Goal: Use online tool/utility: Utilize a website feature to perform a specific function

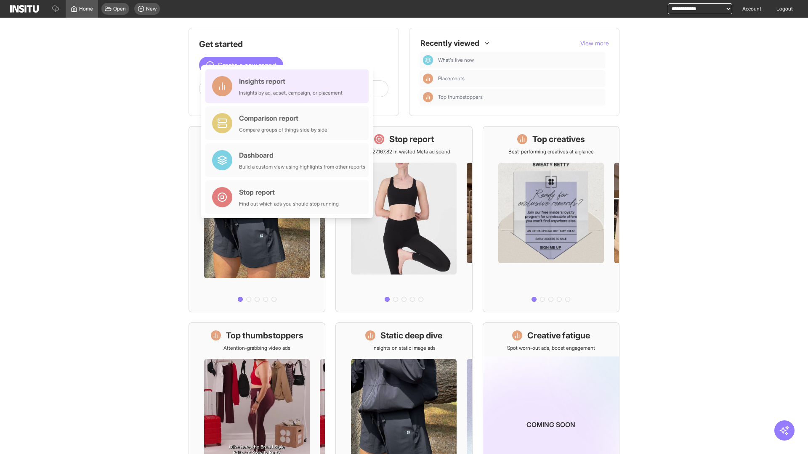
click at [289, 86] on div "Insights report Insights by ad, adset, campaign, or placement" at bounding box center [291, 86] width 104 height 20
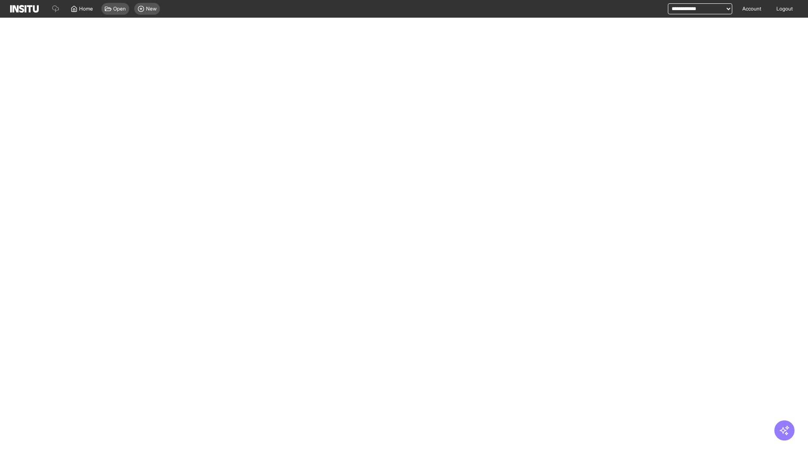
select select "**"
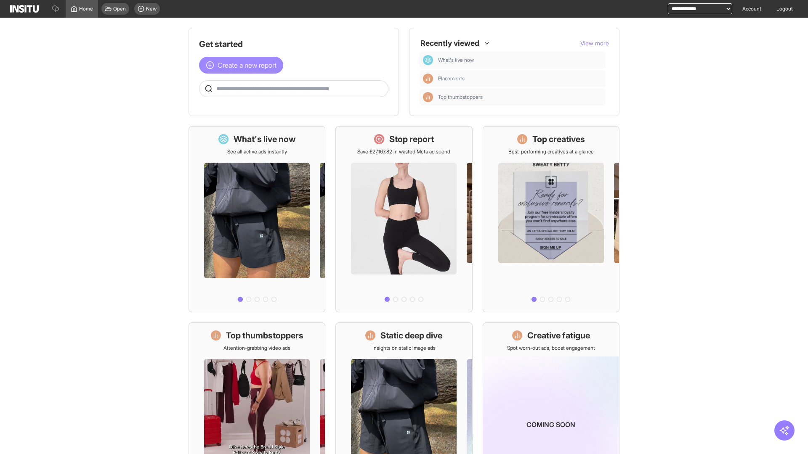
click at [243, 65] on span "Create a new report" at bounding box center [247, 65] width 59 height 10
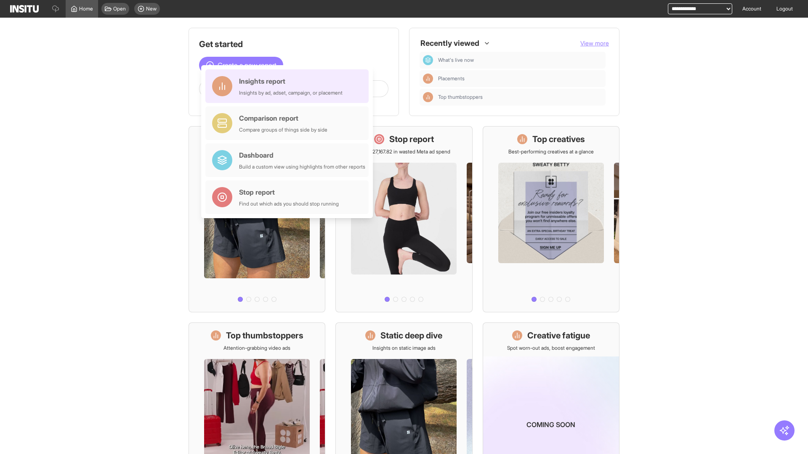
click at [289, 86] on div "Insights report Insights by ad, adset, campaign, or placement" at bounding box center [291, 86] width 104 height 20
